Goal: Register for event/course

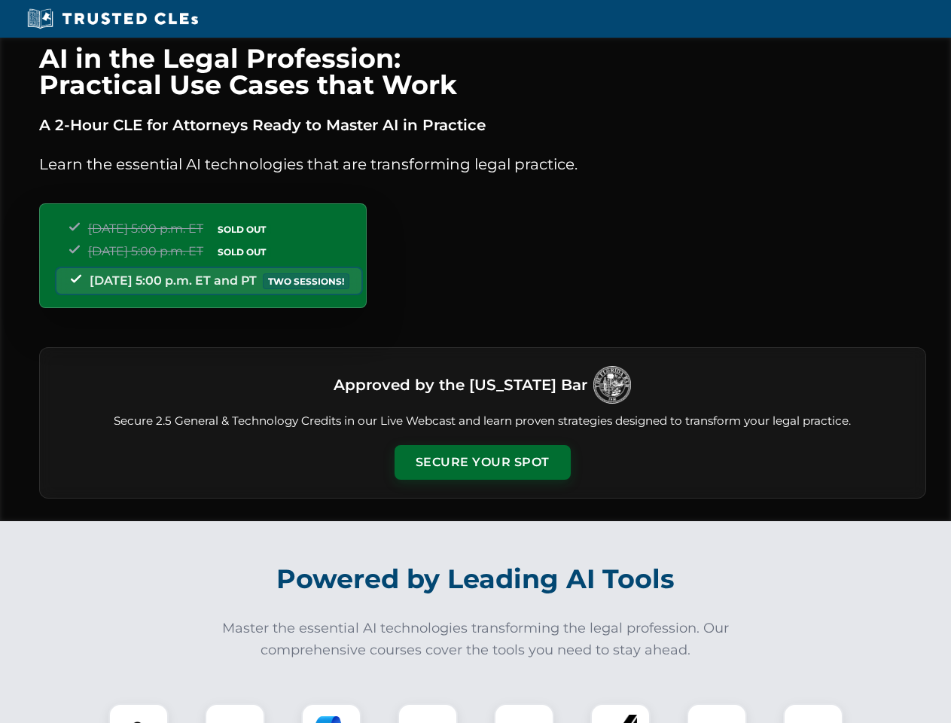
click at [482, 462] on button "Secure Your Spot" at bounding box center [483, 462] width 176 height 35
click at [139, 713] on img at bounding box center [139, 734] width 44 height 44
